Goal: Use online tool/utility: Utilize a website feature to perform a specific function

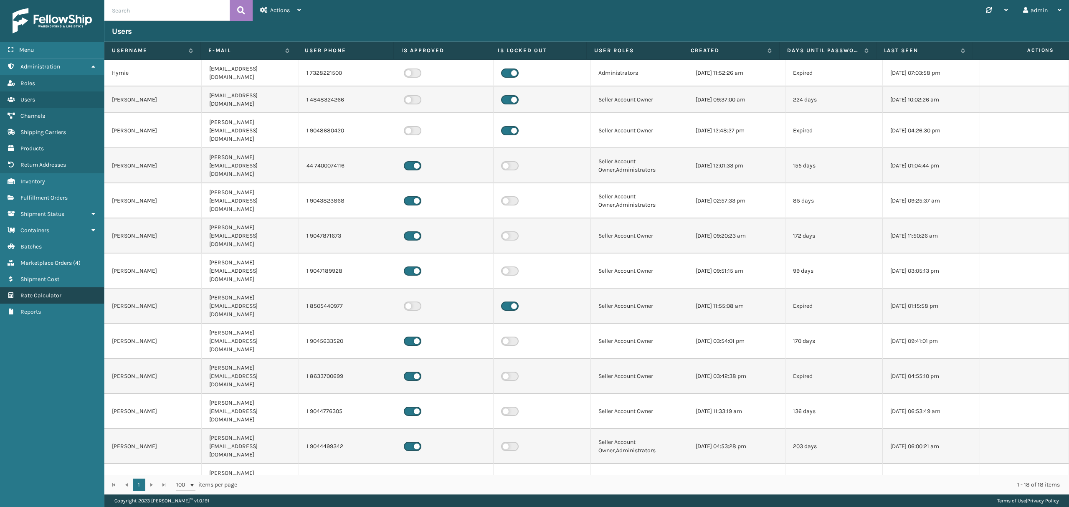
click at [24, 291] on link "Rate Calculator" at bounding box center [52, 295] width 104 height 16
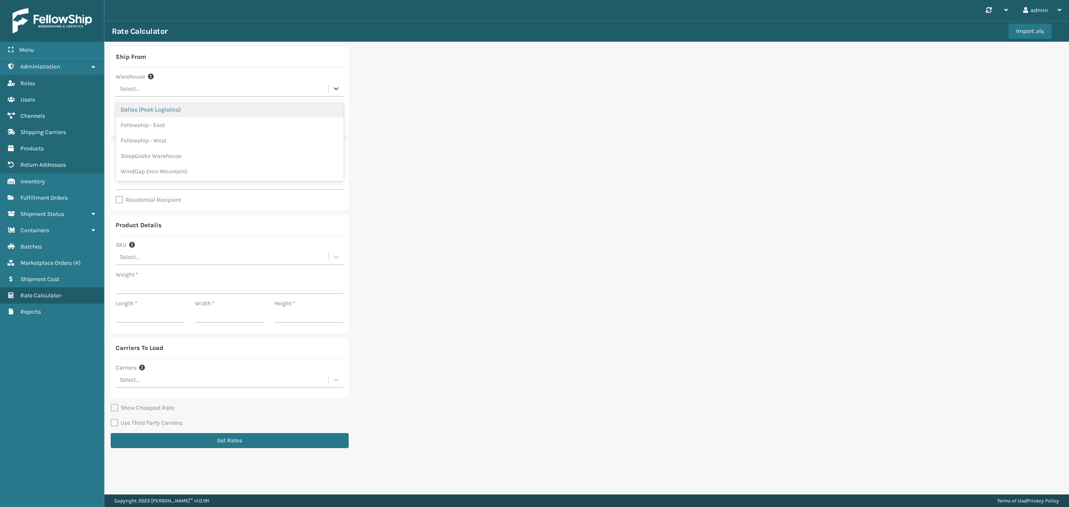
click at [185, 89] on div "Select..." at bounding box center [222, 89] width 212 height 14
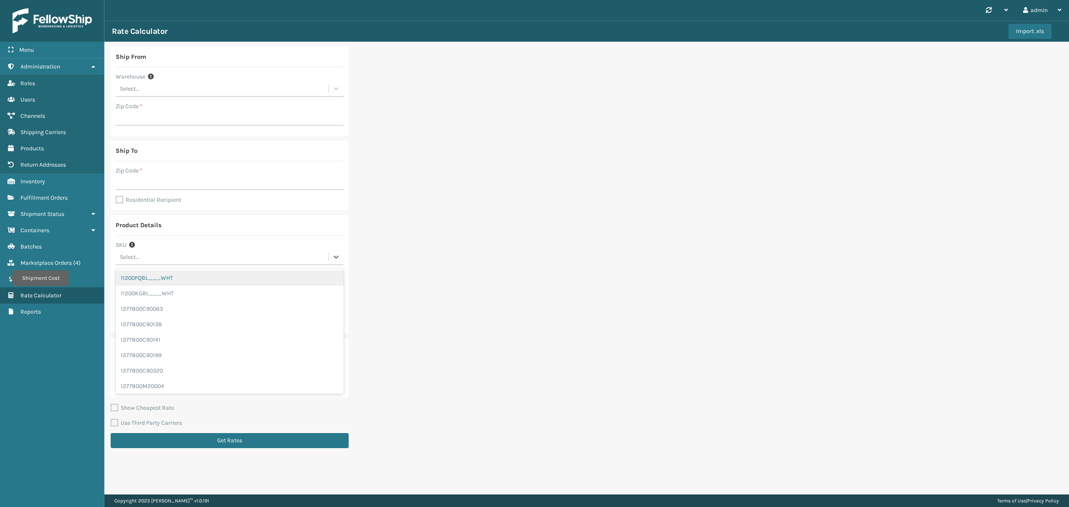
click at [231, 250] on div "Select..." at bounding box center [222, 257] width 212 height 14
paste input "SS10QN"
type input "SS10QN"
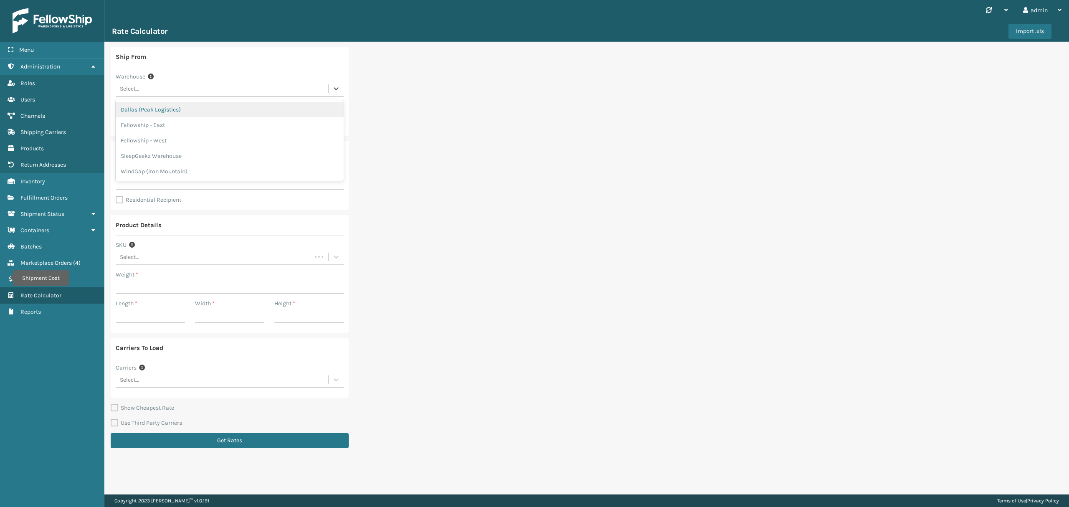
click at [205, 88] on div "Select..." at bounding box center [222, 89] width 212 height 14
click at [204, 159] on div "SleepGeekz Warehouse" at bounding box center [230, 155] width 228 height 15
type input "32208"
click at [187, 177] on input "Zip Code *" at bounding box center [230, 182] width 228 height 15
type input "30281"
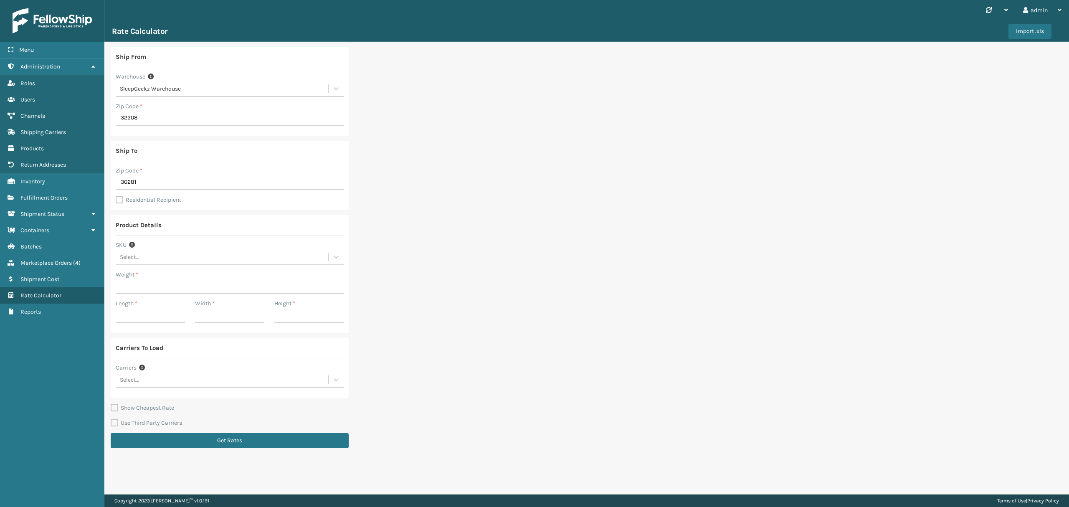
click at [117, 201] on label "Residential Recipient" at bounding box center [149, 199] width 66 height 7
click at [116, 196] on input "Residential Recipient" at bounding box center [116, 195] width 0 height 1
checkbox input "true"
click at [169, 257] on div "Select..." at bounding box center [222, 257] width 212 height 14
type input "SS10QN"
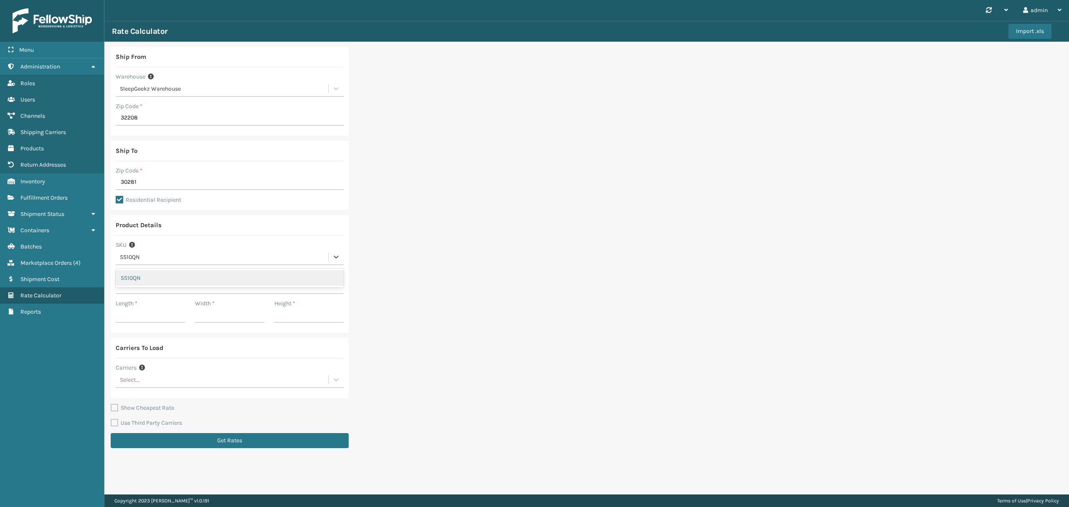
click at [198, 281] on div "SS10QN" at bounding box center [230, 277] width 228 height 15
type input "72"
type input "46"
type input "16"
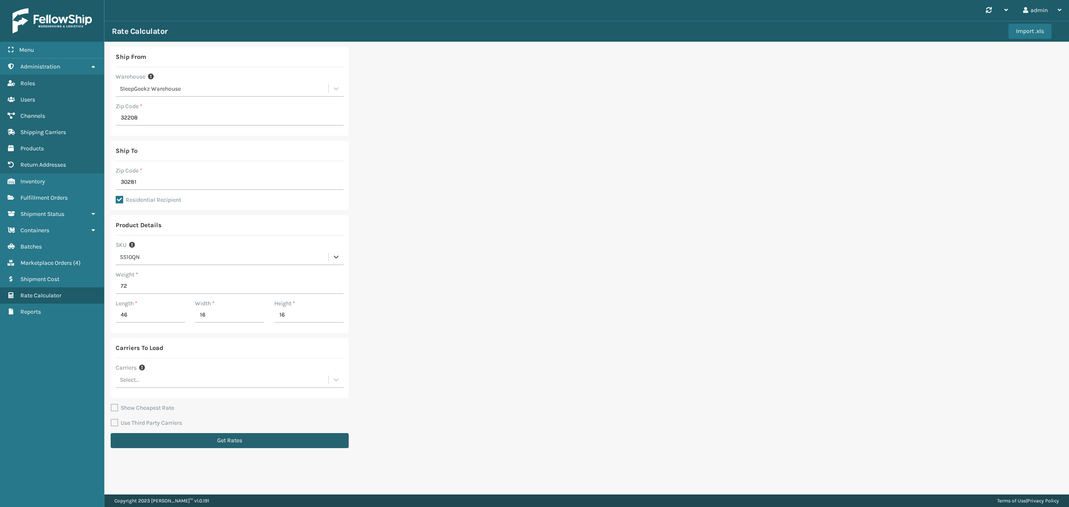
click at [223, 439] on button "Get Rates" at bounding box center [230, 440] width 238 height 15
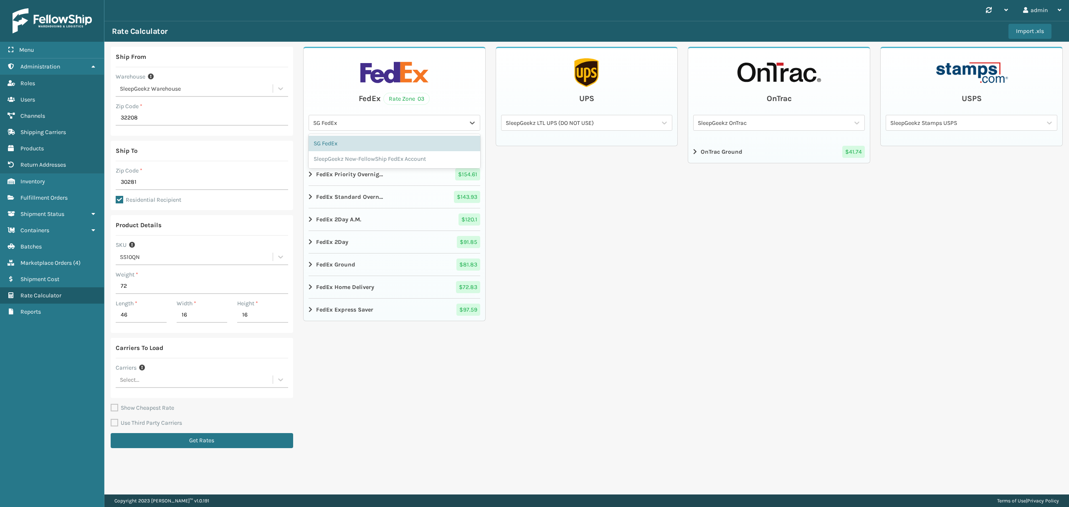
click at [409, 124] on div "SG FedEx" at bounding box center [389, 123] width 152 height 9
click at [397, 159] on div "SleepGeekz New-FellowShip FedEx Account" at bounding box center [394, 158] width 172 height 15
click at [321, 290] on strong "FedEx Home Delivery" at bounding box center [345, 287] width 58 height 9
